Goal: Information Seeking & Learning: Learn about a topic

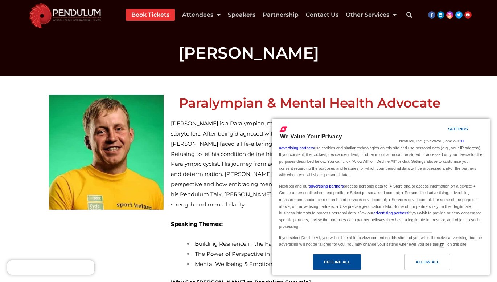
click at [349, 267] on div "Decline All" at bounding box center [337, 262] width 49 height 16
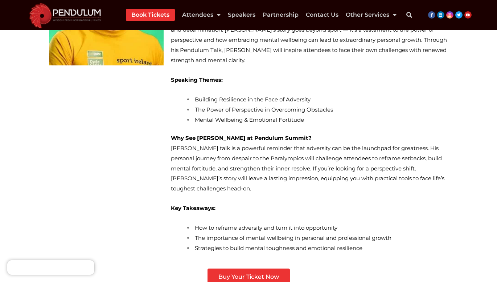
scroll to position [144, 0]
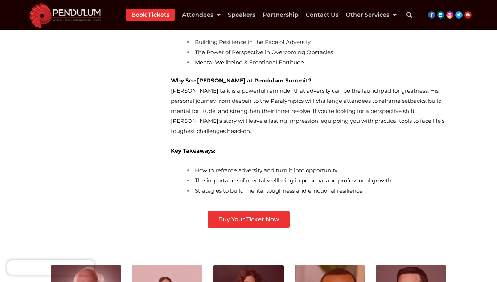
scroll to position [254, 0]
